Goal: Information Seeking & Learning: Learn about a topic

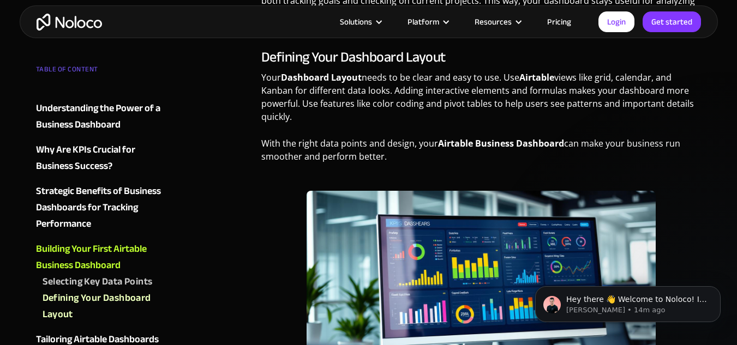
scroll to position [2456, 0]
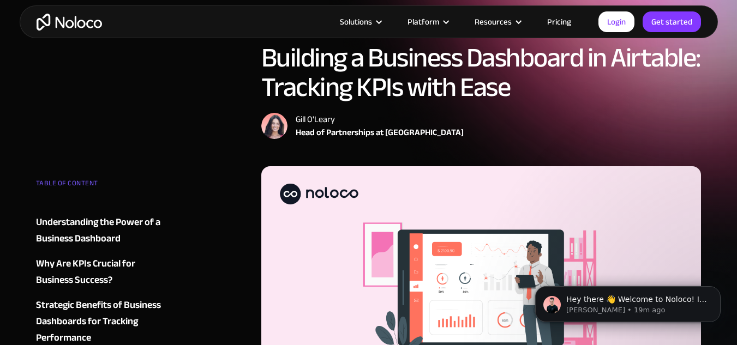
scroll to position [273, 0]
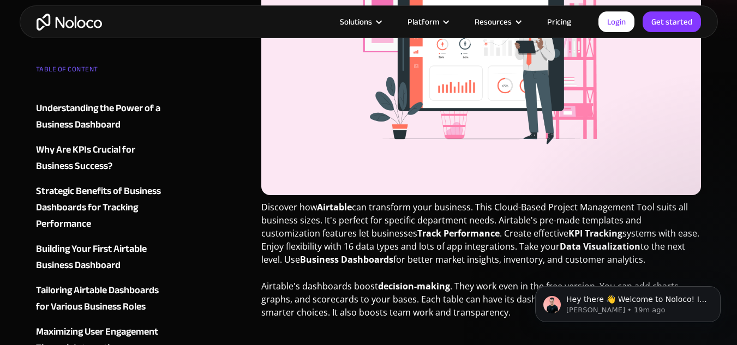
click at [104, 249] on div "Building Your First Airtable Business Dashboard" at bounding box center [102, 257] width 132 height 33
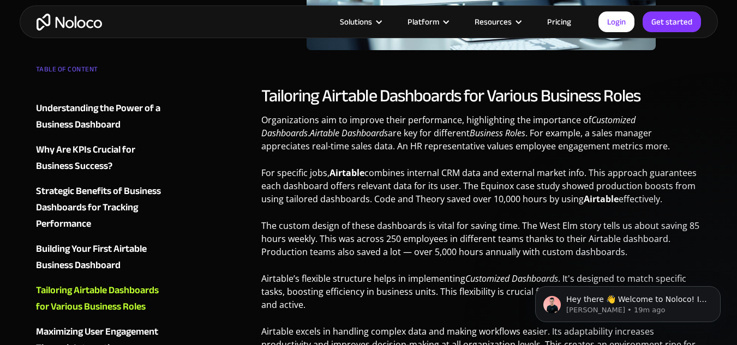
scroll to position [2736, 0]
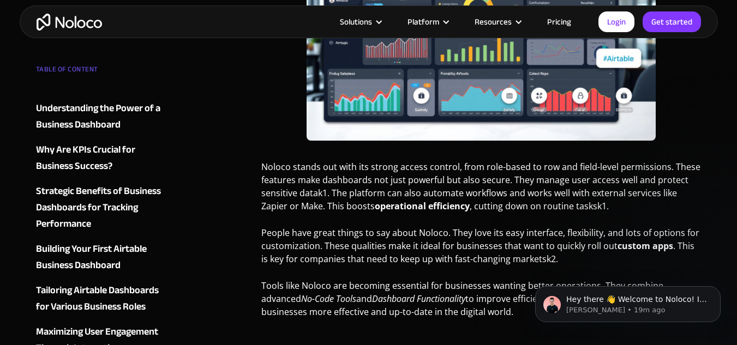
click at [117, 332] on div "Maximizing User Engagement Through Interactive Dashboards" at bounding box center [102, 348] width 132 height 49
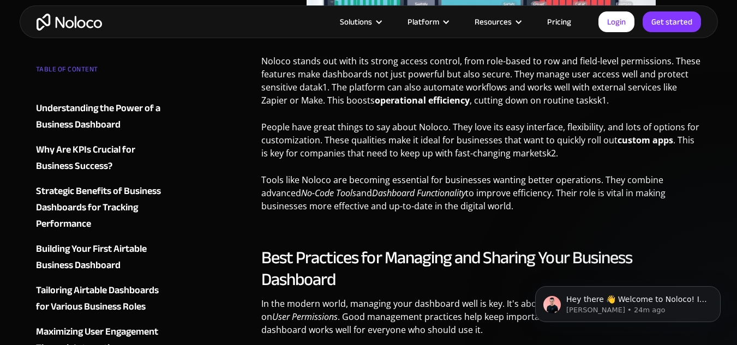
scroll to position [4144, 0]
